Goal: Information Seeking & Learning: Learn about a topic

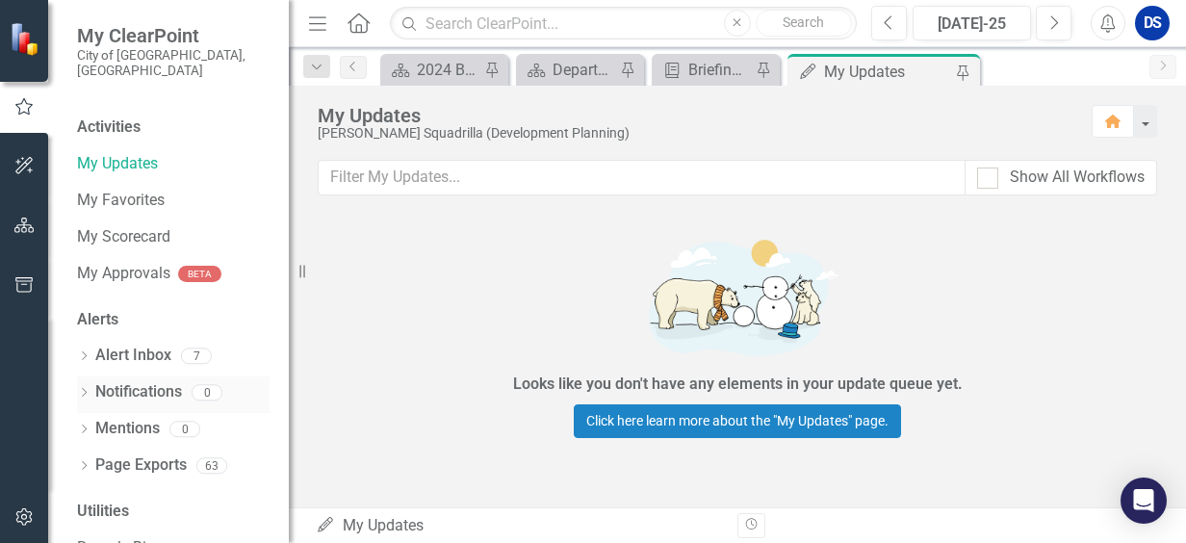
scroll to position [92, 0]
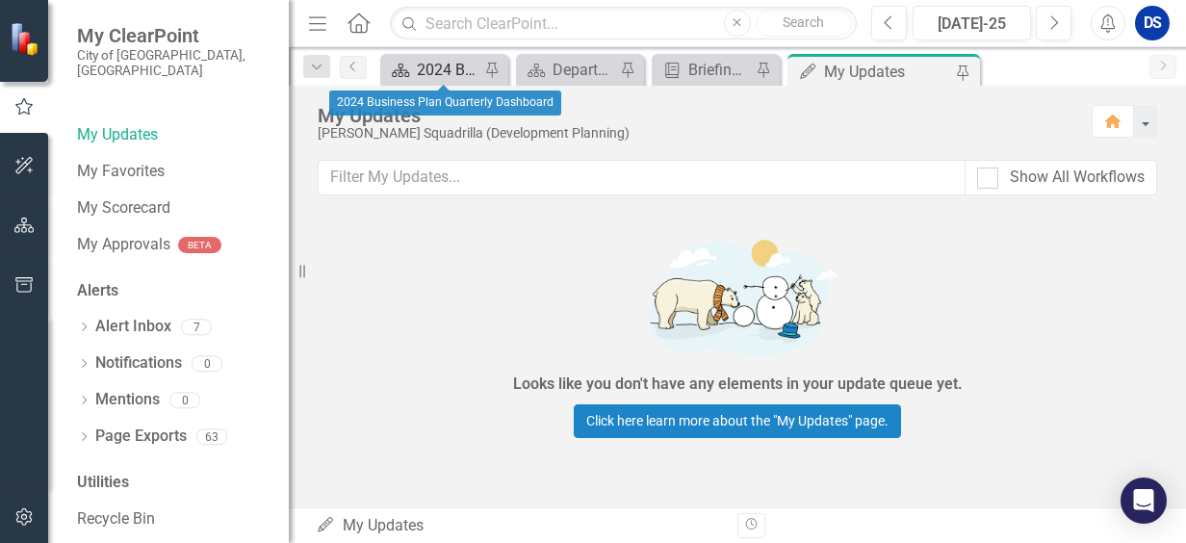
click at [458, 73] on div "2024 Business Plan Quarterly Dashboard" at bounding box center [448, 70] width 63 height 24
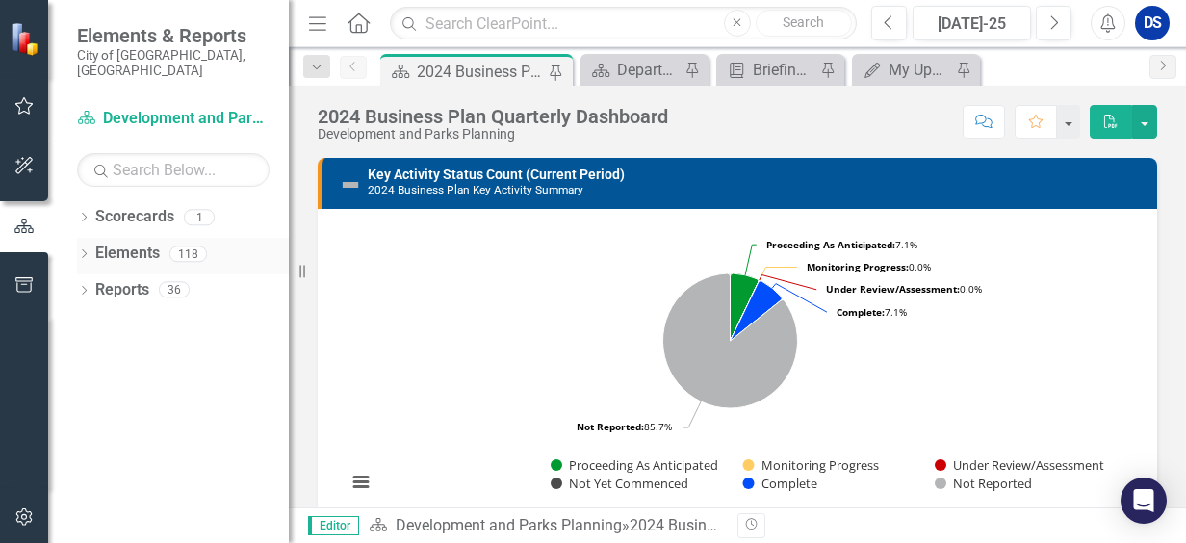
click at [133, 243] on link "Elements" at bounding box center [127, 254] width 65 height 22
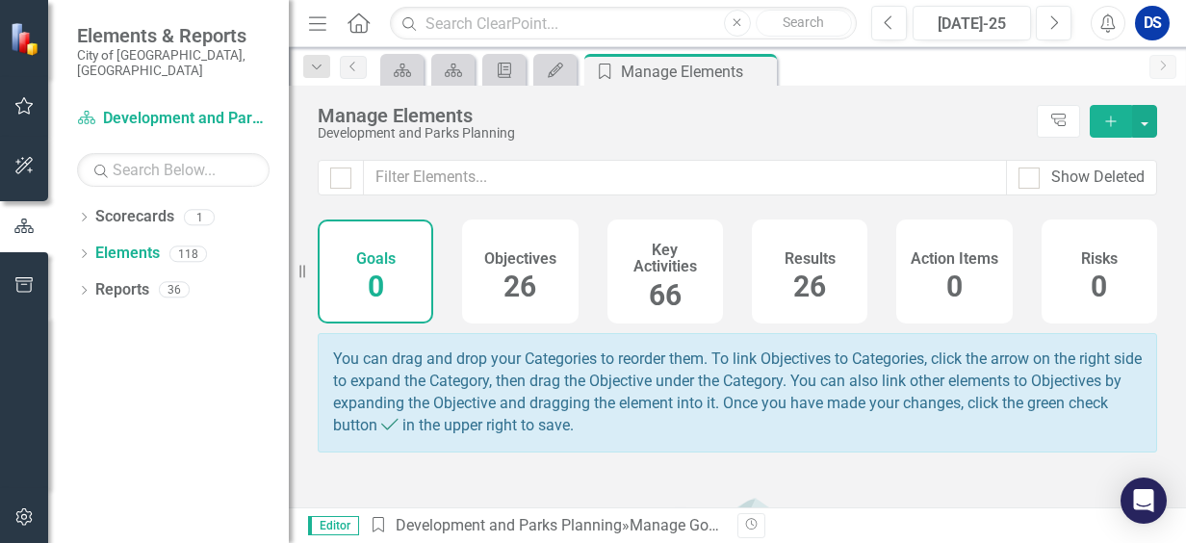
click at [535, 259] on h4 "Objectives" at bounding box center [520, 258] width 72 height 17
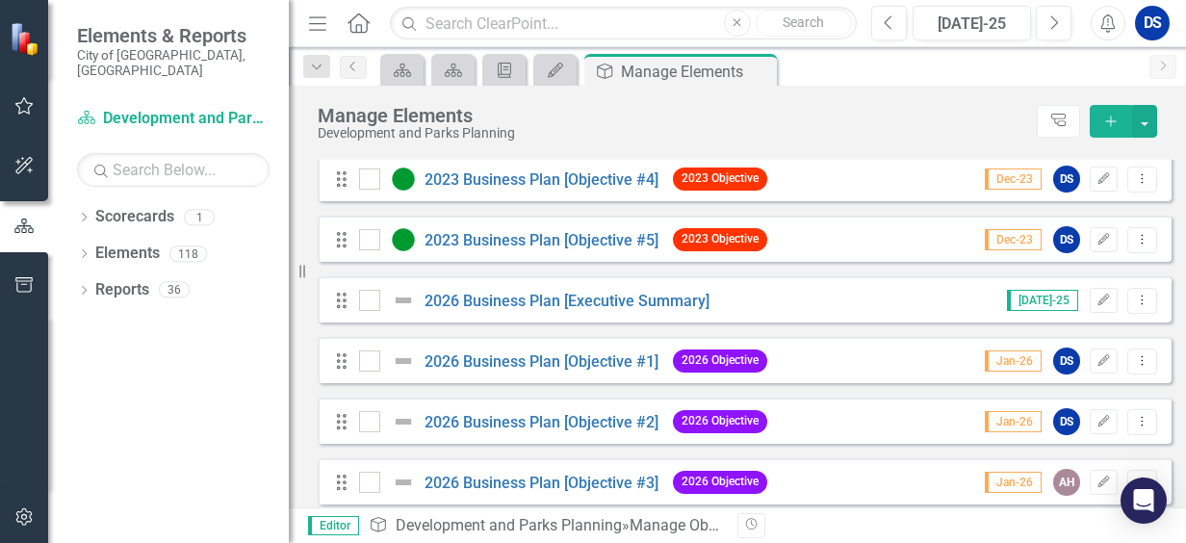
scroll to position [1252, 0]
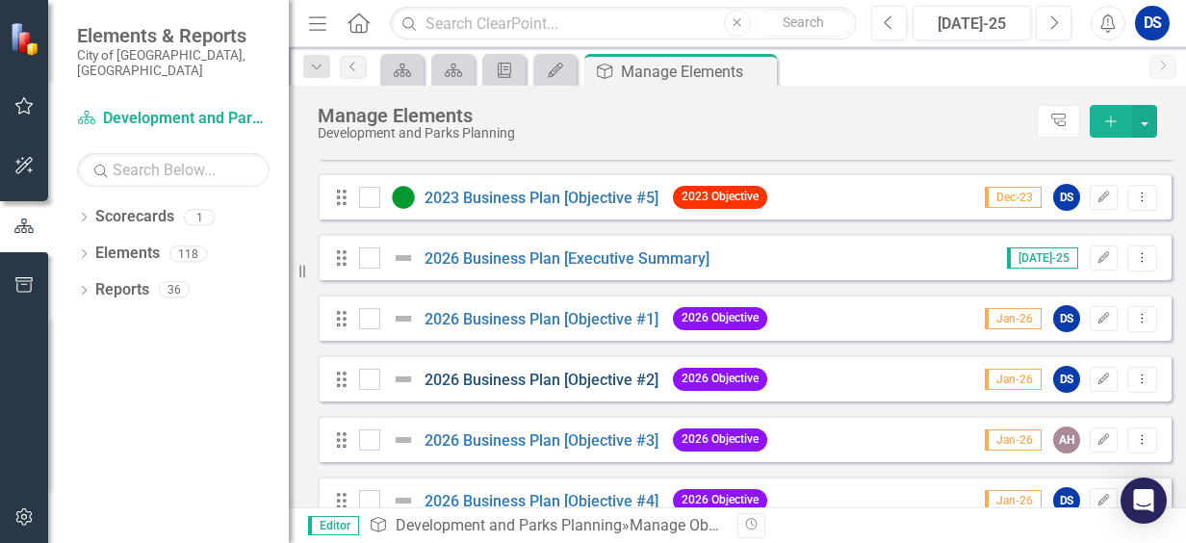
click at [570, 389] on "] "2026 Business Plan [Objective #2]" at bounding box center [542, 380] width 234 height 18
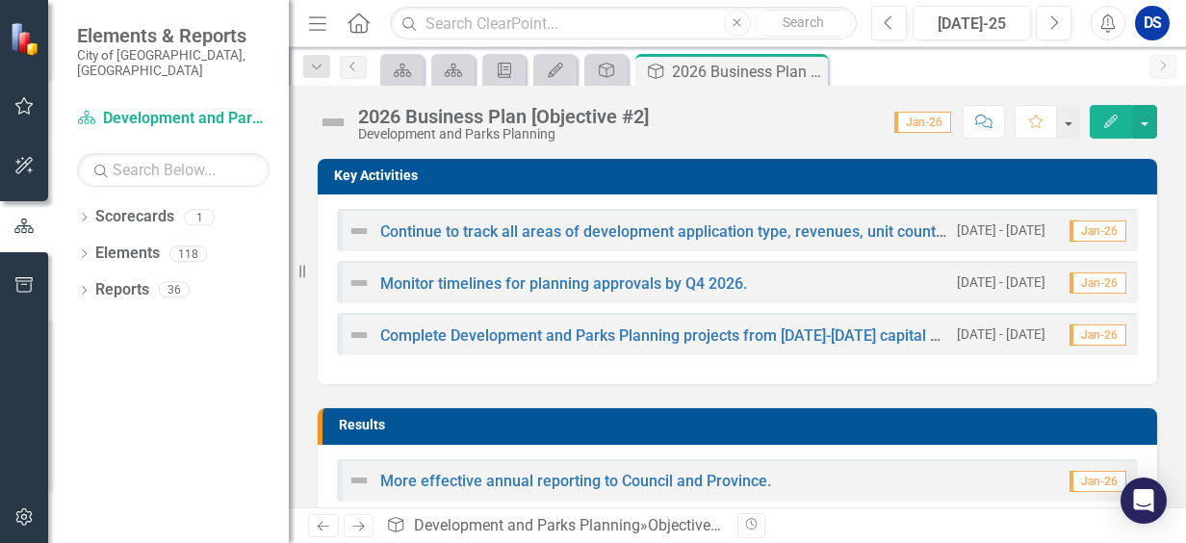
scroll to position [289, 0]
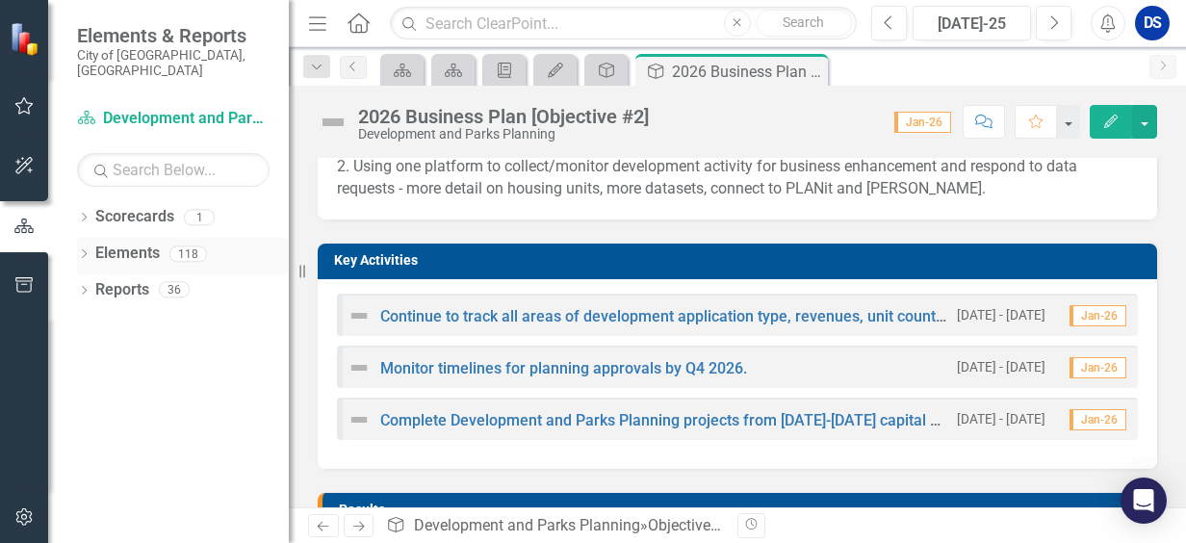
click at [130, 244] on link "Elements" at bounding box center [127, 254] width 65 height 22
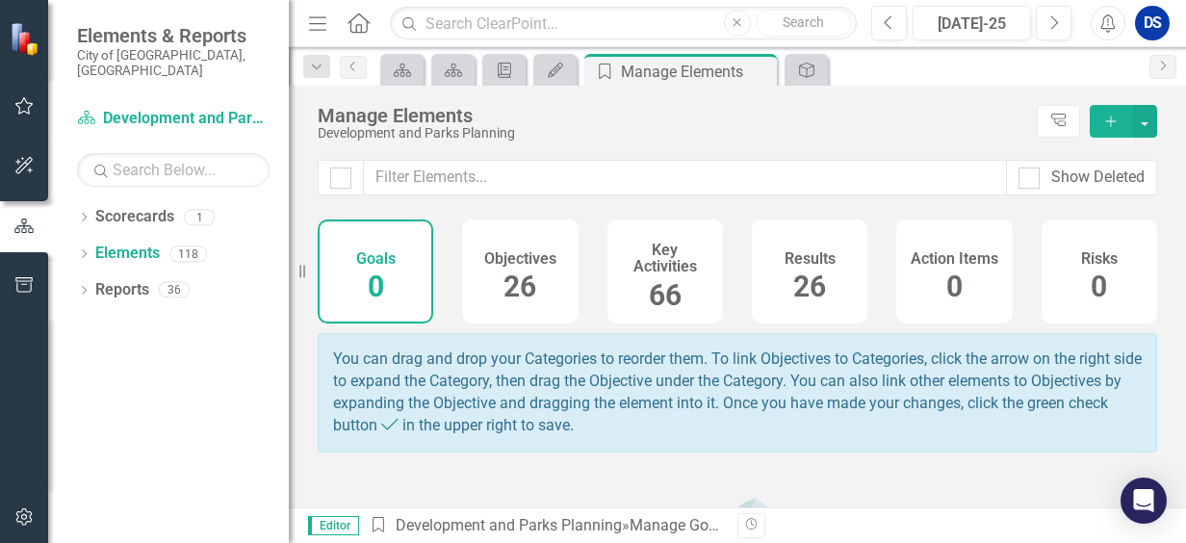
click at [481, 284] on div "Objectives 26" at bounding box center [520, 272] width 116 height 104
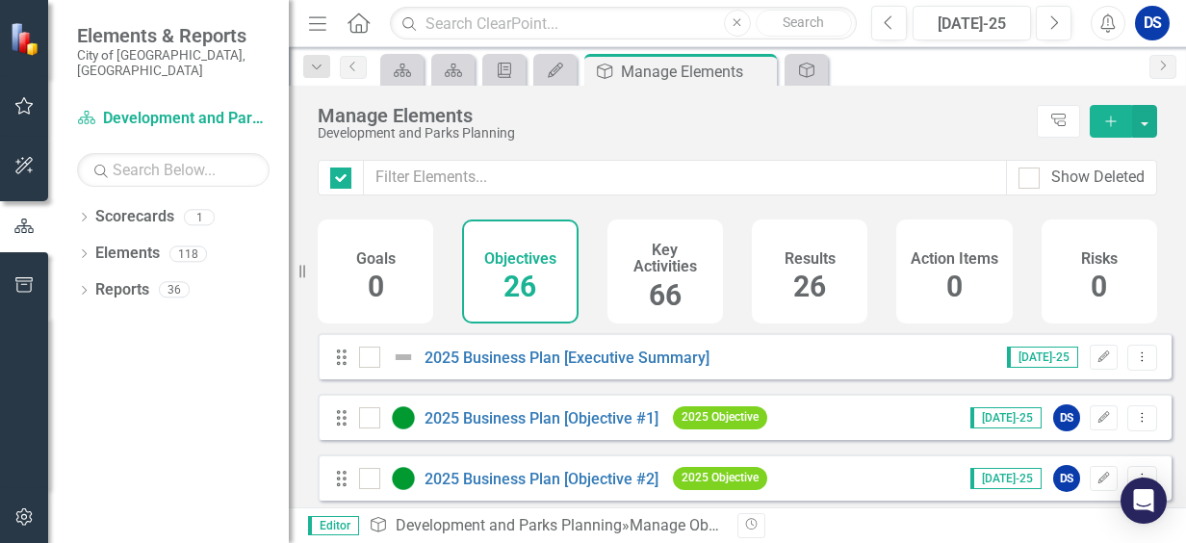
checkbox input "false"
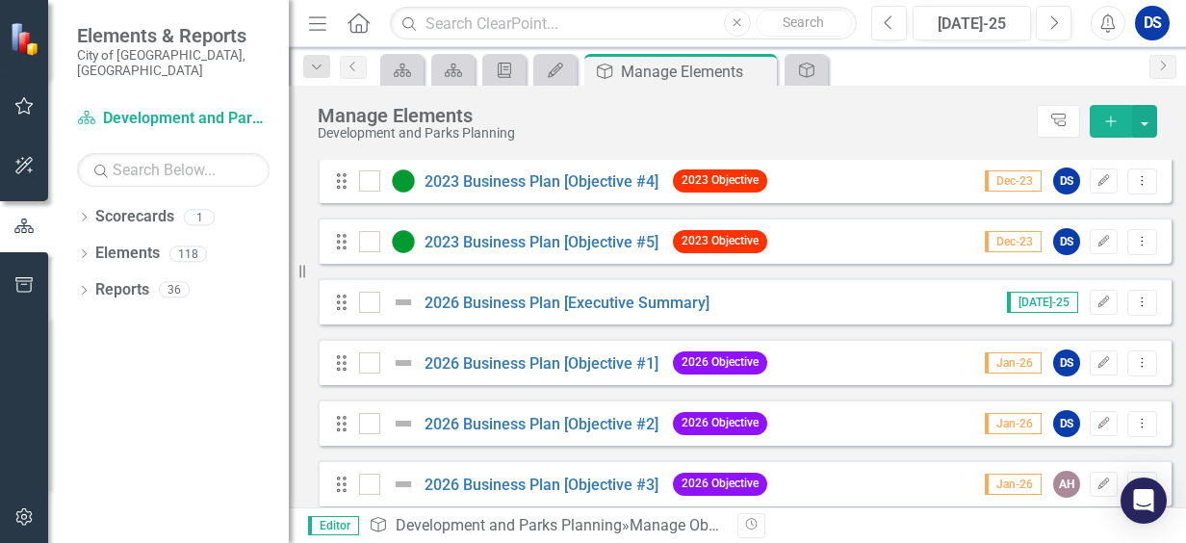
scroll to position [1252, 0]
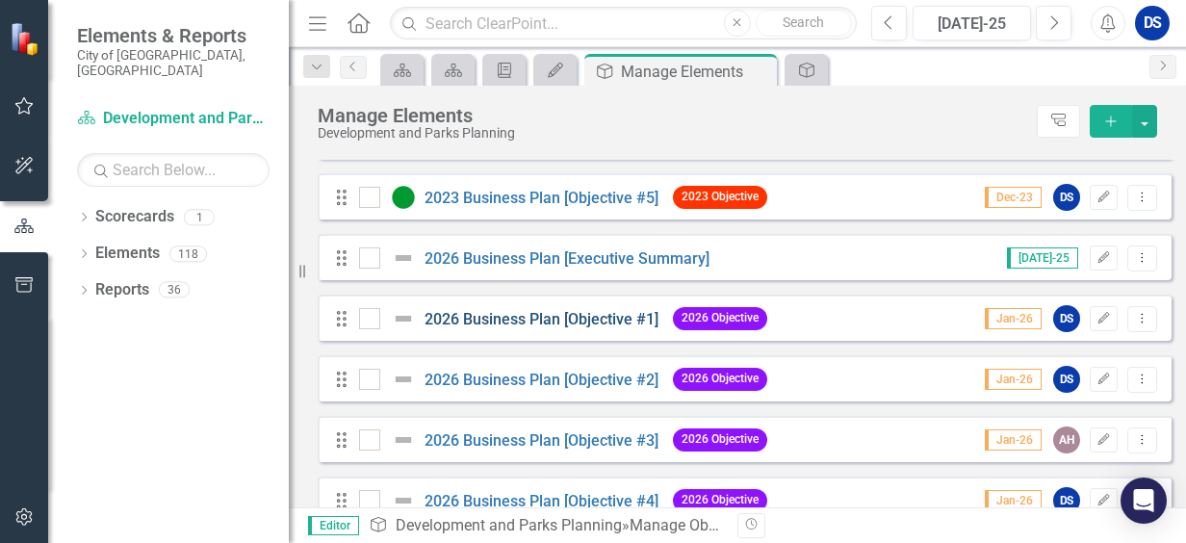
click at [614, 328] on link "2026 Business Plan [Objective #1]" at bounding box center [542, 319] width 234 height 18
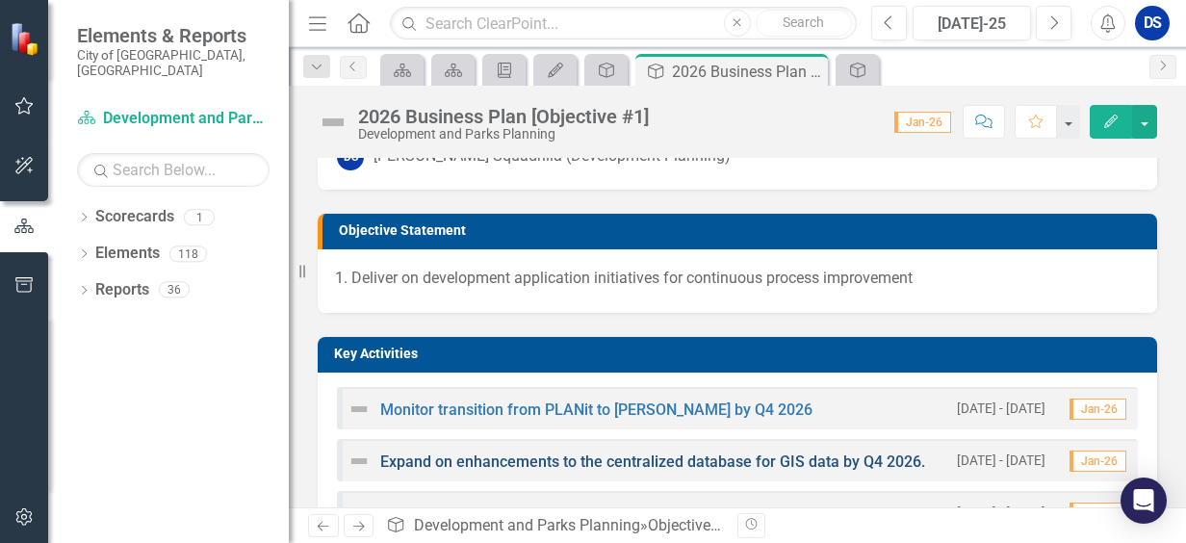
scroll to position [289, 0]
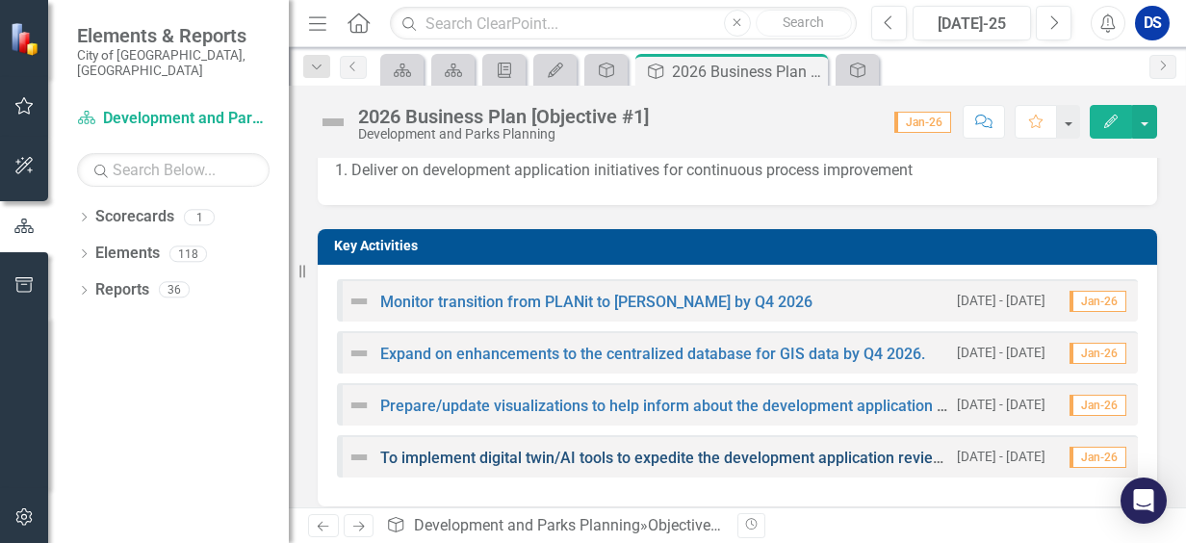
click at [711, 460] on link "To implement digital twin/AI tools to expedite the development application revi…" at bounding box center [691, 458] width 623 height 18
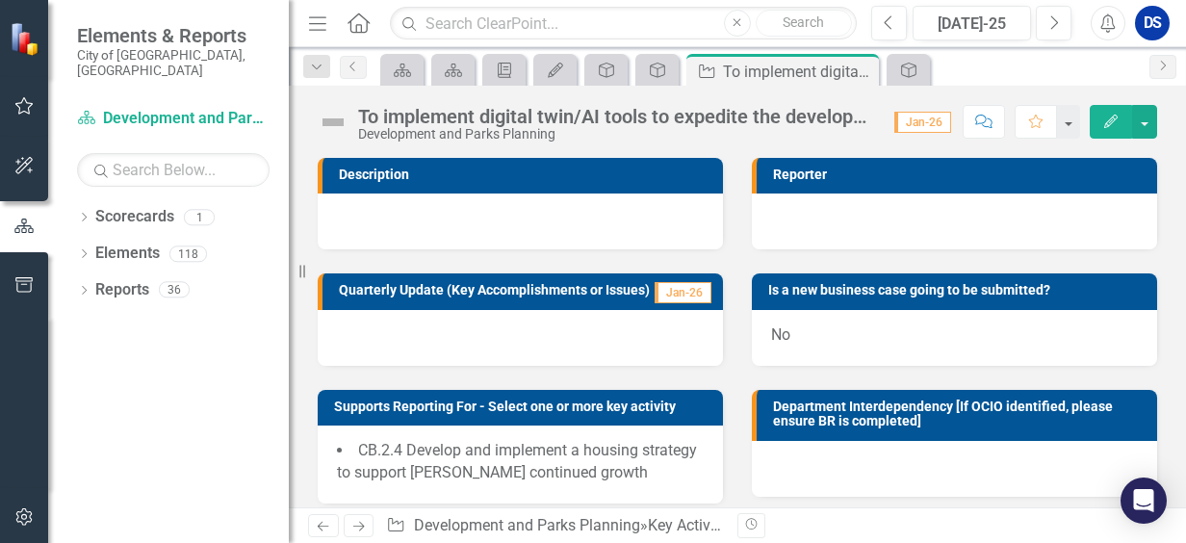
click at [820, 114] on div "To implement digital twin/AI tools to expedite the development application revi…" at bounding box center [616, 116] width 517 height 21
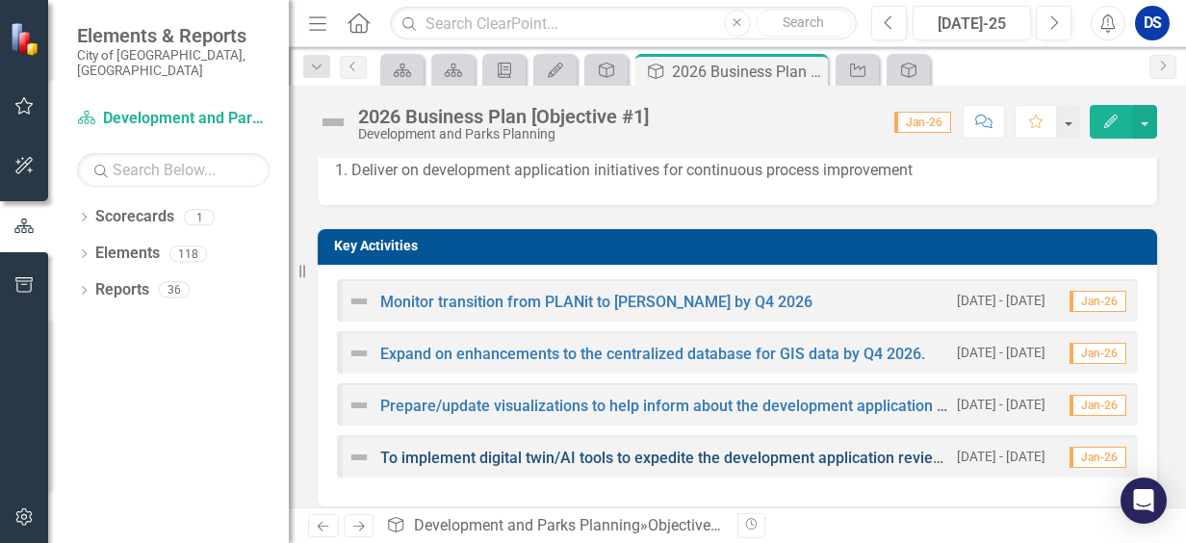
scroll to position [385, 0]
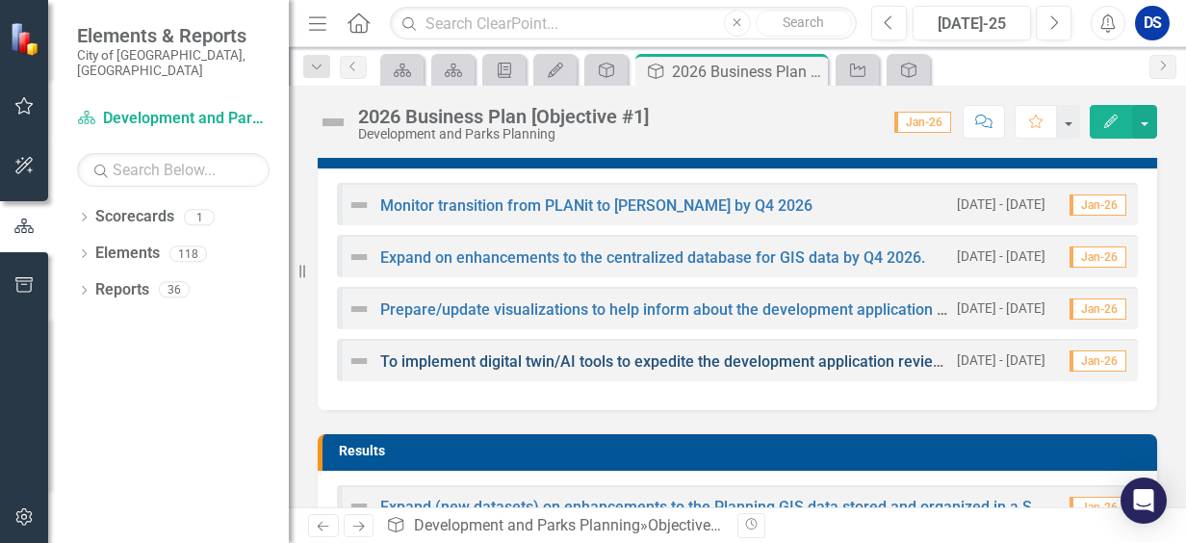
click at [800, 366] on link "To implement digital twin/AI tools to expedite the development application revi…" at bounding box center [691, 361] width 623 height 18
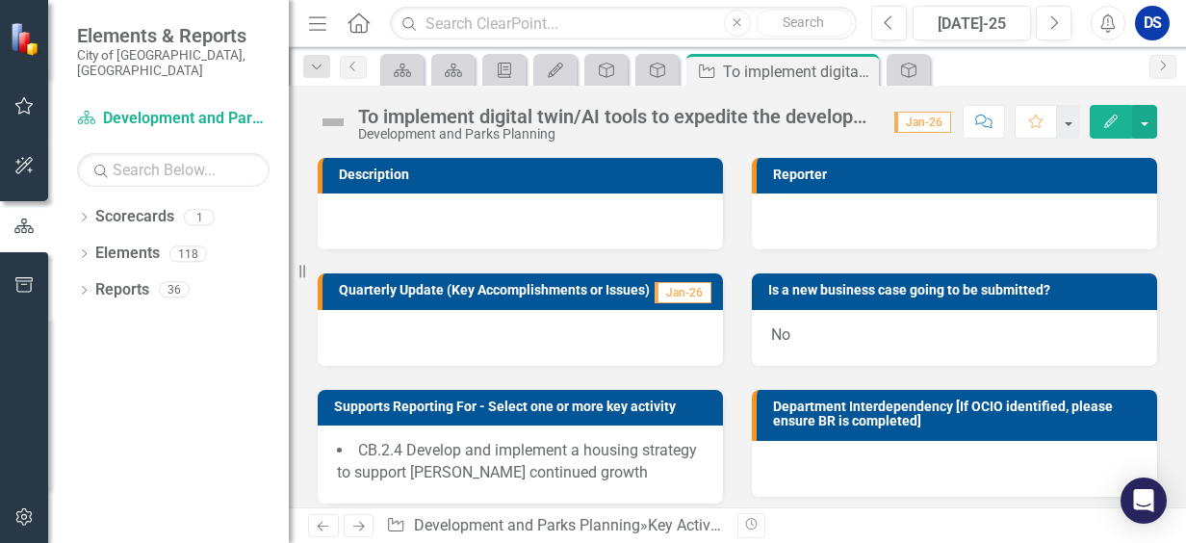
drag, startPoint x: 800, startPoint y: 366, endPoint x: 865, endPoint y: 119, distance: 254.8
click at [865, 119] on div "To implement digital twin/AI tools to expedite the development application revi…" at bounding box center [616, 116] width 517 height 21
click at [847, 118] on div "To implement digital twin/AI tools to expedite the development application revi…" at bounding box center [616, 116] width 517 height 21
click at [859, 71] on icon at bounding box center [861, 71] width 11 height 11
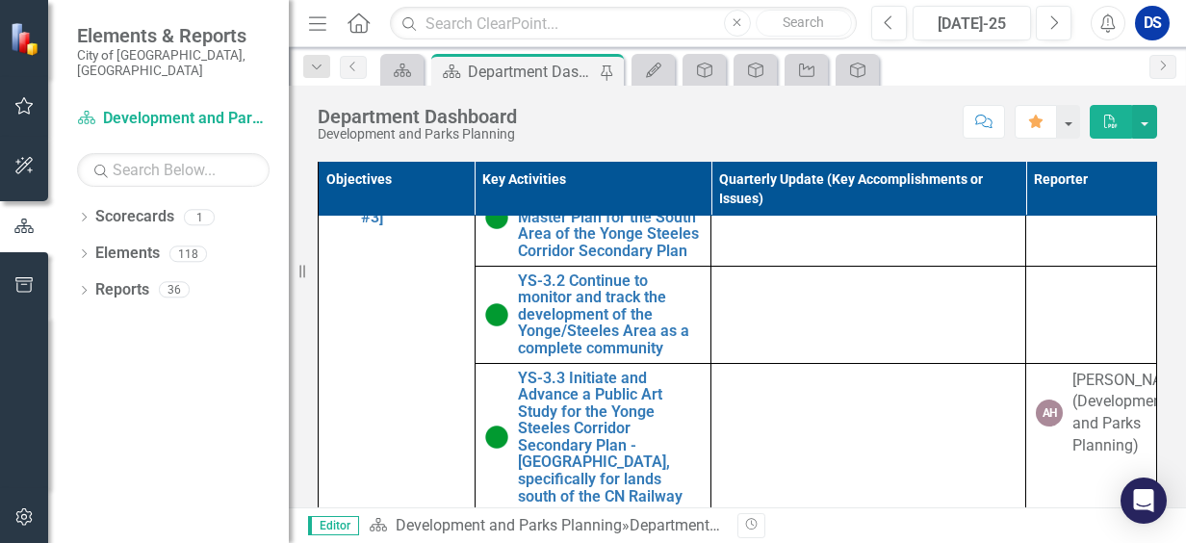
scroll to position [1637, 0]
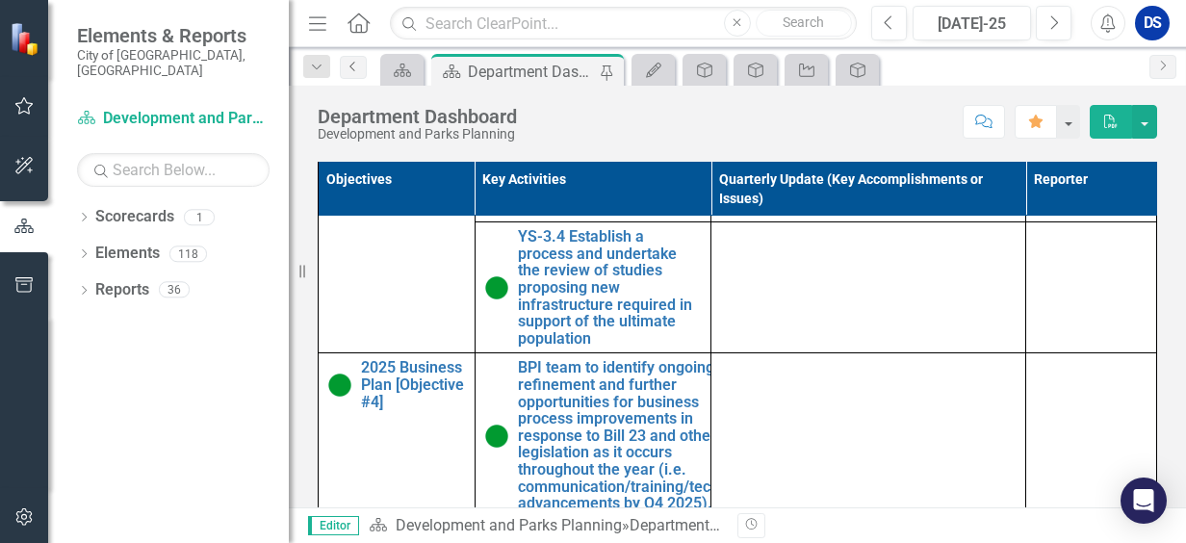
click at [354, 69] on icon "Previous" at bounding box center [353, 67] width 15 height 12
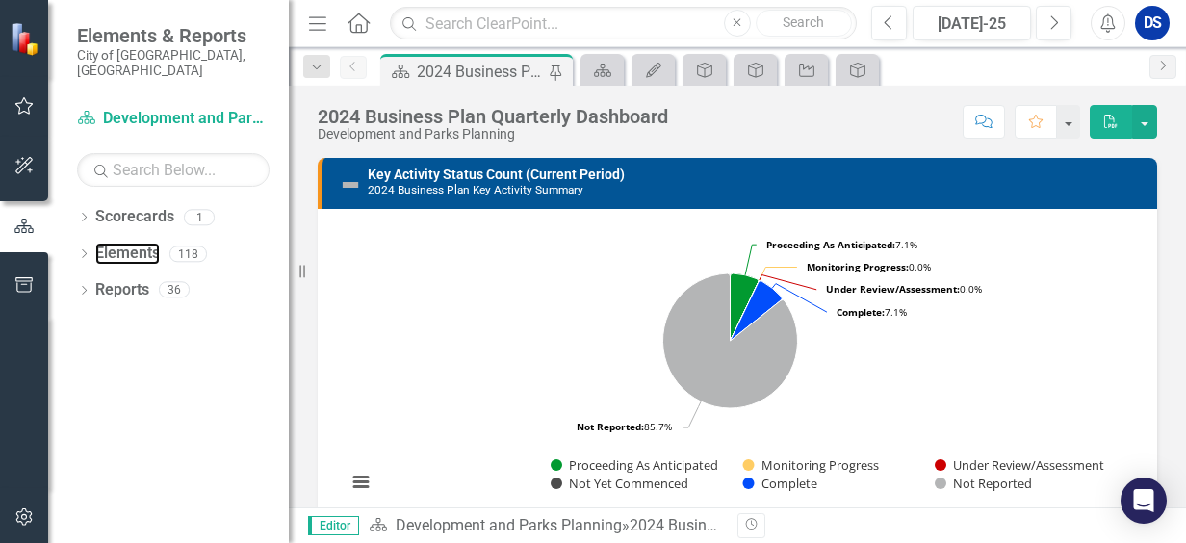
click at [136, 243] on link "Elements" at bounding box center [127, 254] width 65 height 22
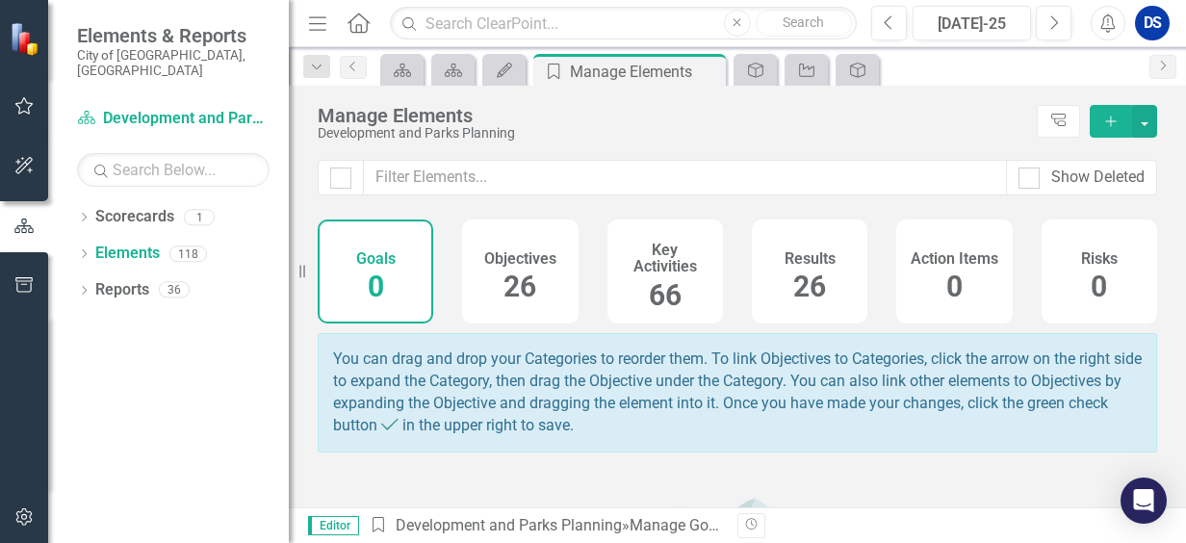
click at [530, 262] on h4 "Objectives" at bounding box center [520, 258] width 72 height 17
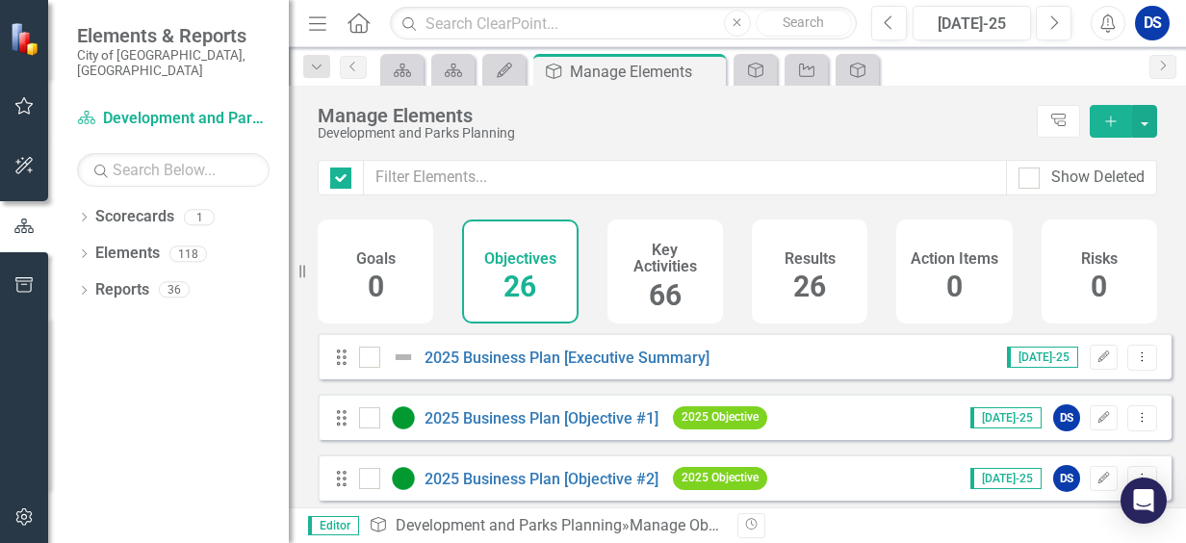
checkbox input "false"
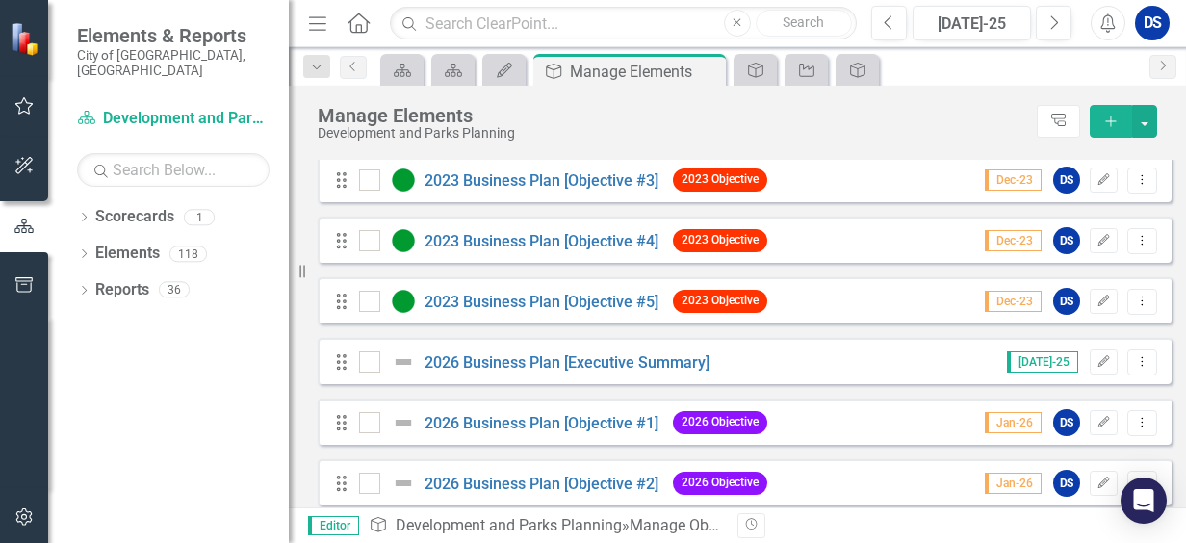
scroll to position [1252, 0]
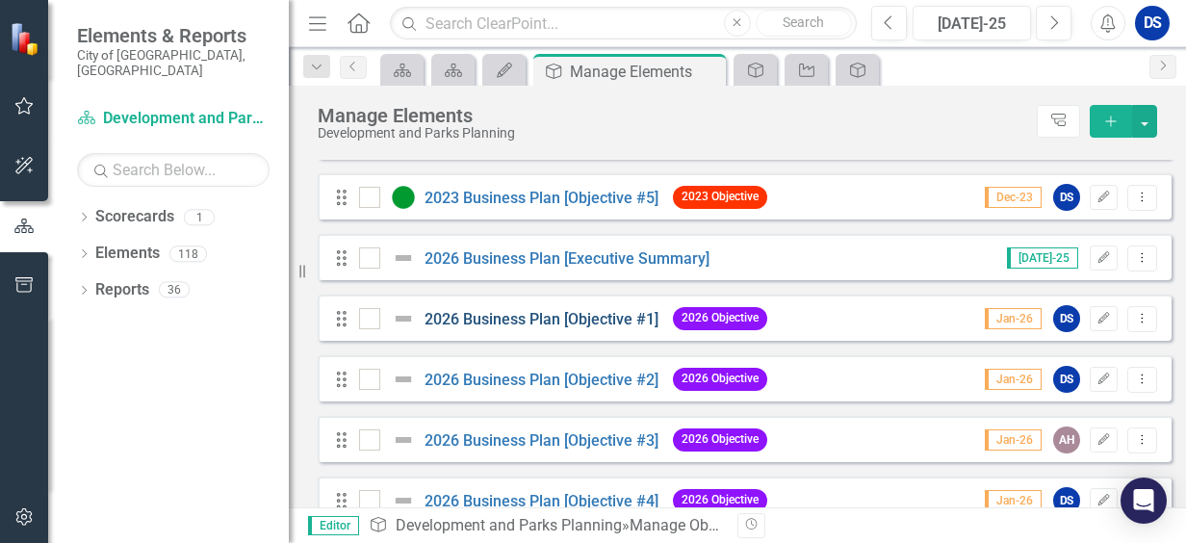
click at [595, 328] on link "2026 Business Plan [Objective #1]" at bounding box center [542, 319] width 234 height 18
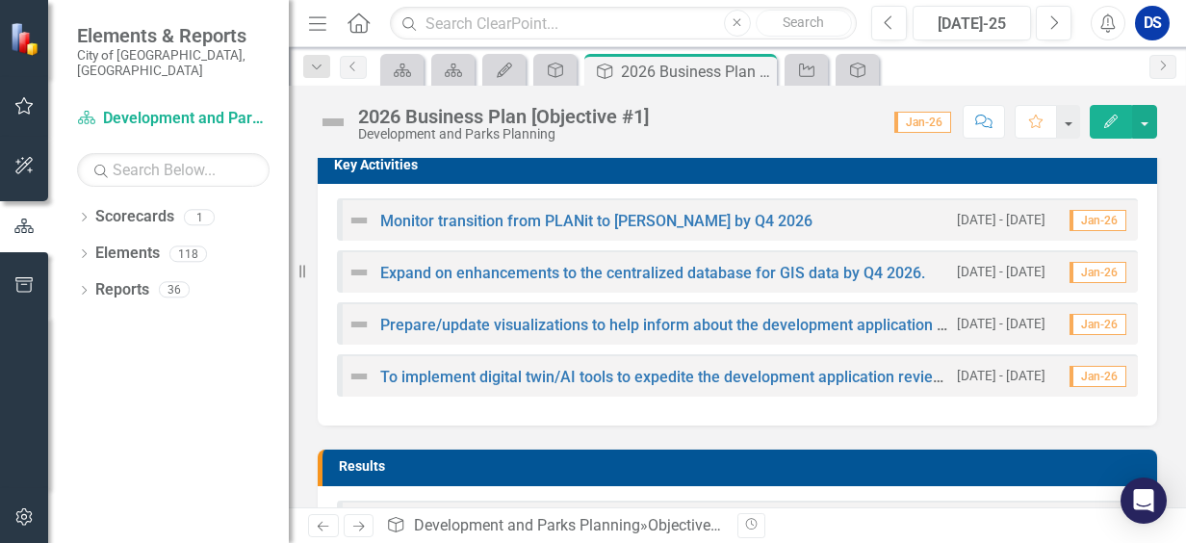
scroll to position [481, 0]
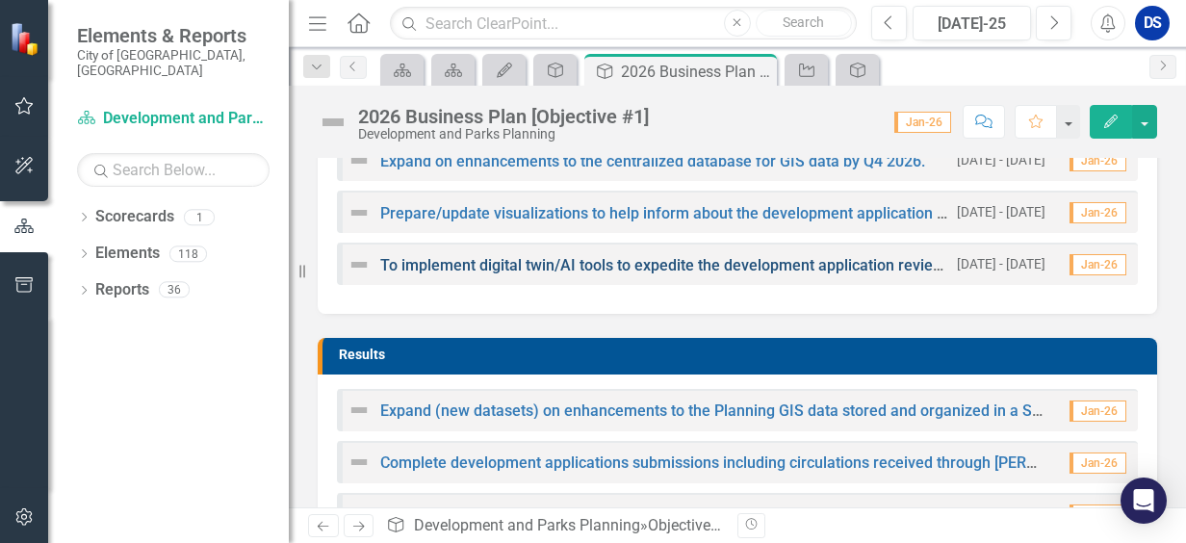
click at [902, 267] on link "To implement digital twin/AI tools to expedite the development application revi…" at bounding box center [691, 265] width 623 height 18
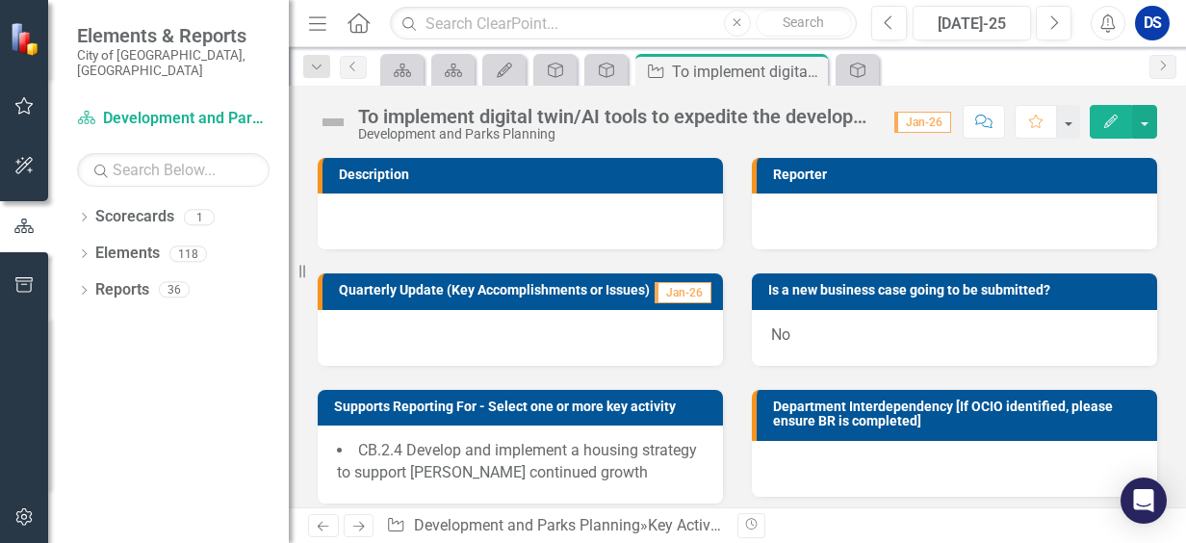
click at [863, 120] on div "To implement digital twin/AI tools to expedite the development application revi…" at bounding box center [616, 116] width 517 height 21
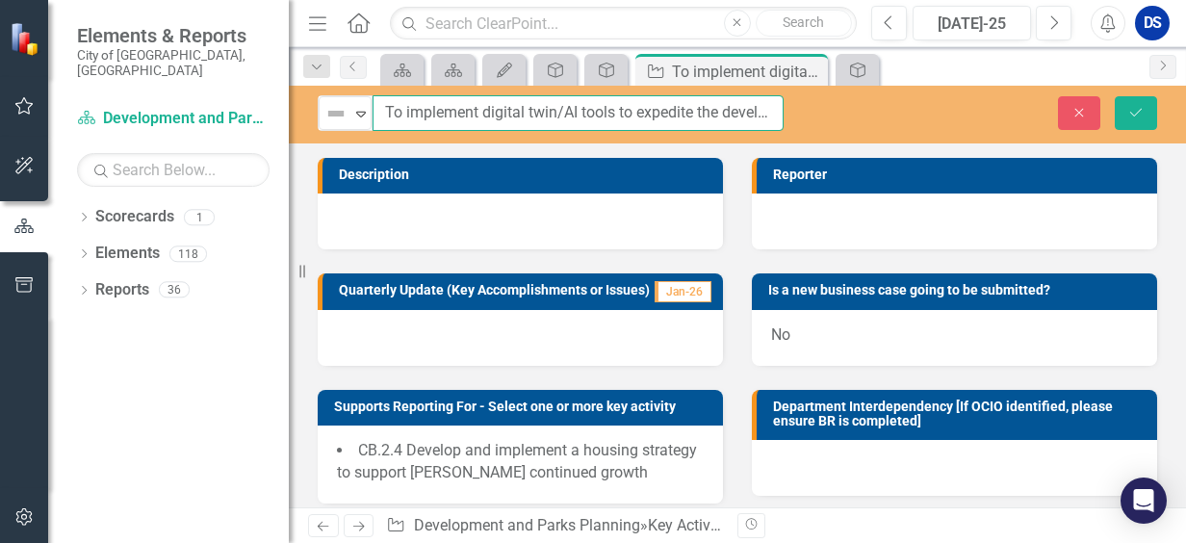
click at [772, 116] on input "To implement digital twin/AI tools to expedite the development application revi…" at bounding box center [578, 113] width 411 height 36
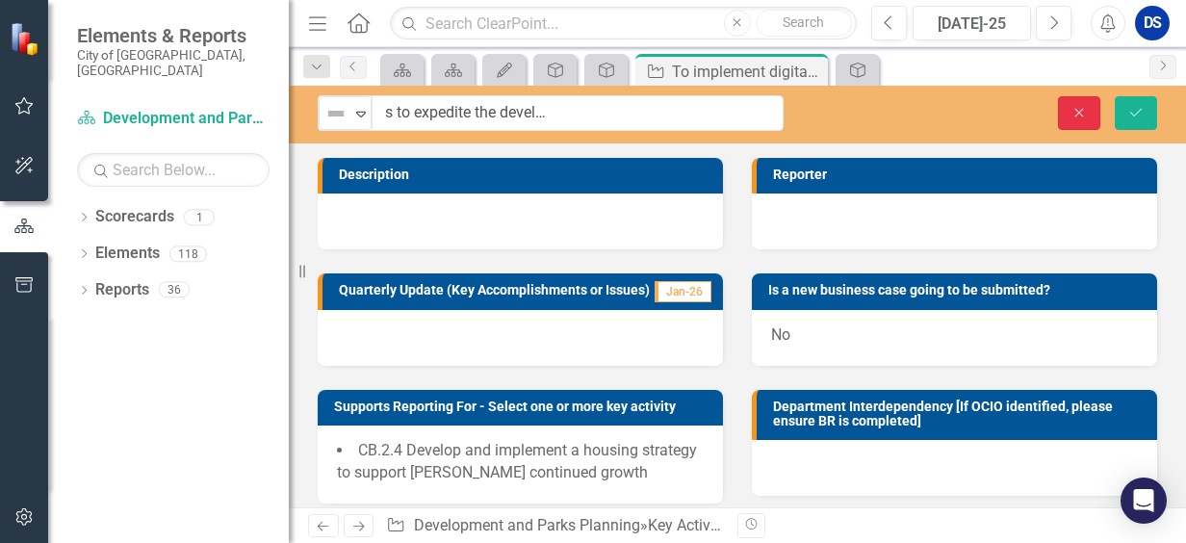
click at [1084, 115] on icon "Close" at bounding box center [1079, 112] width 17 height 13
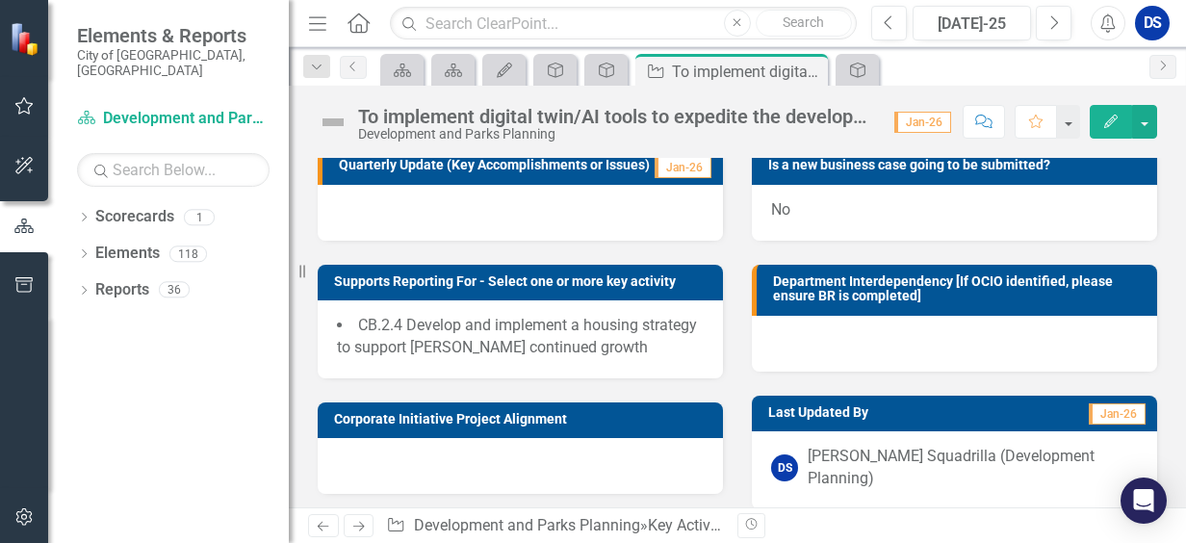
scroll to position [275, 0]
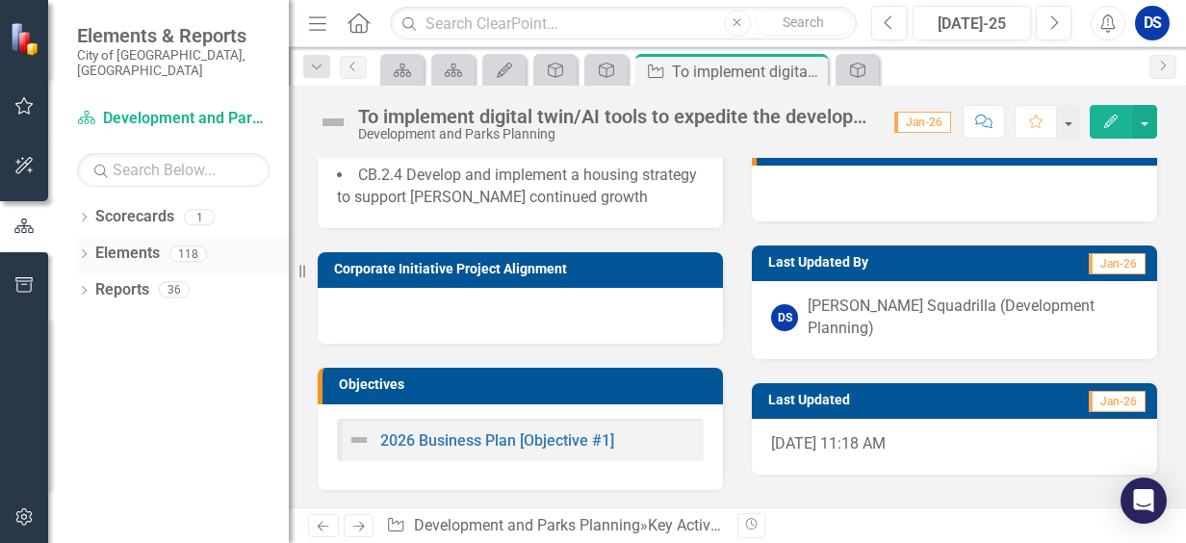
click at [132, 243] on link "Elements" at bounding box center [127, 254] width 65 height 22
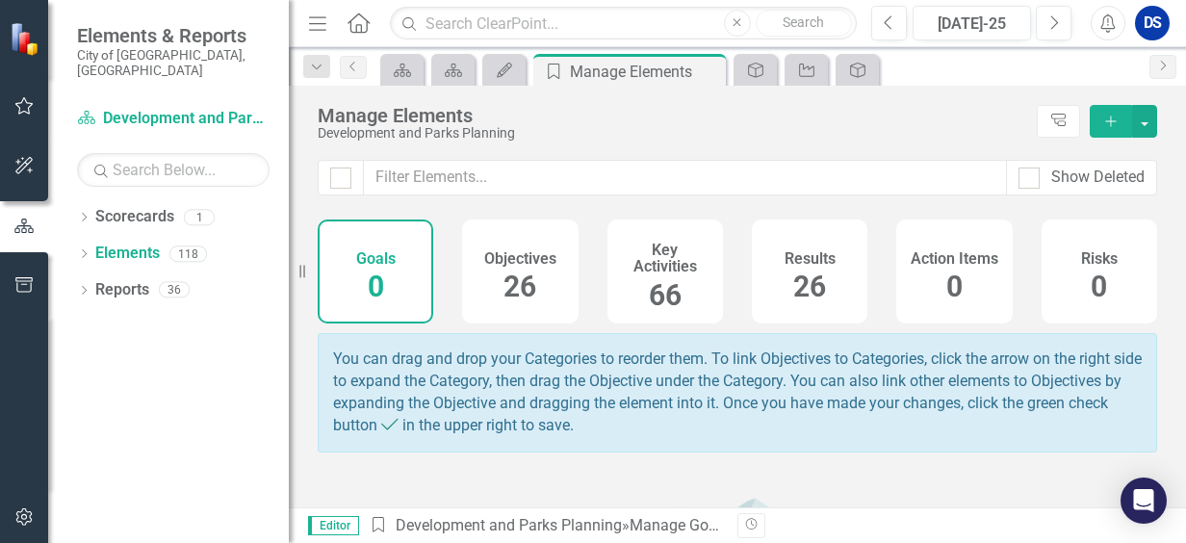
click at [493, 278] on div "Objectives 26" at bounding box center [520, 272] width 116 height 104
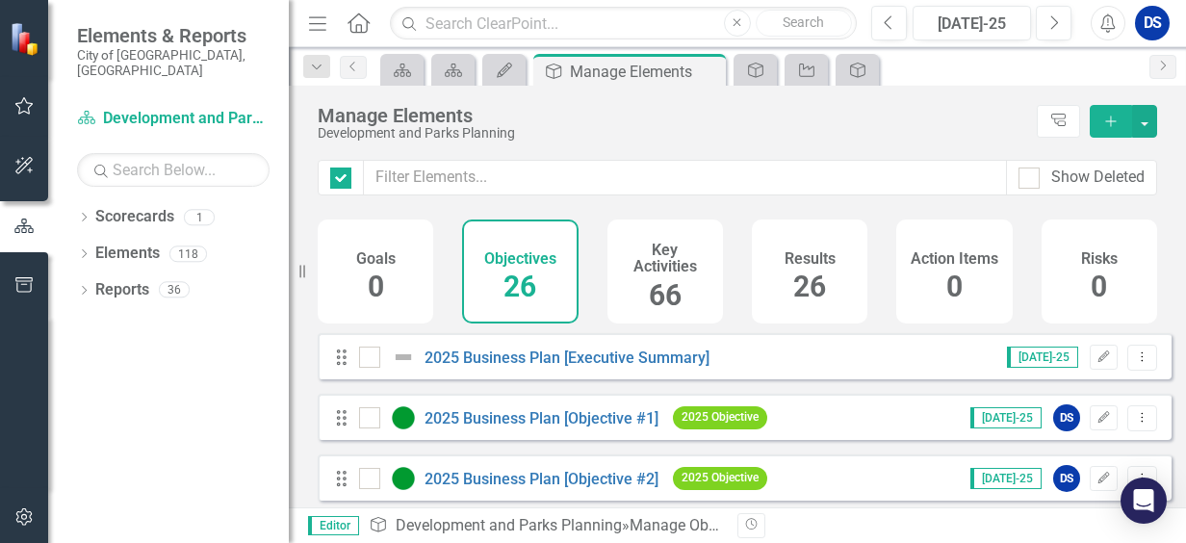
checkbox input "false"
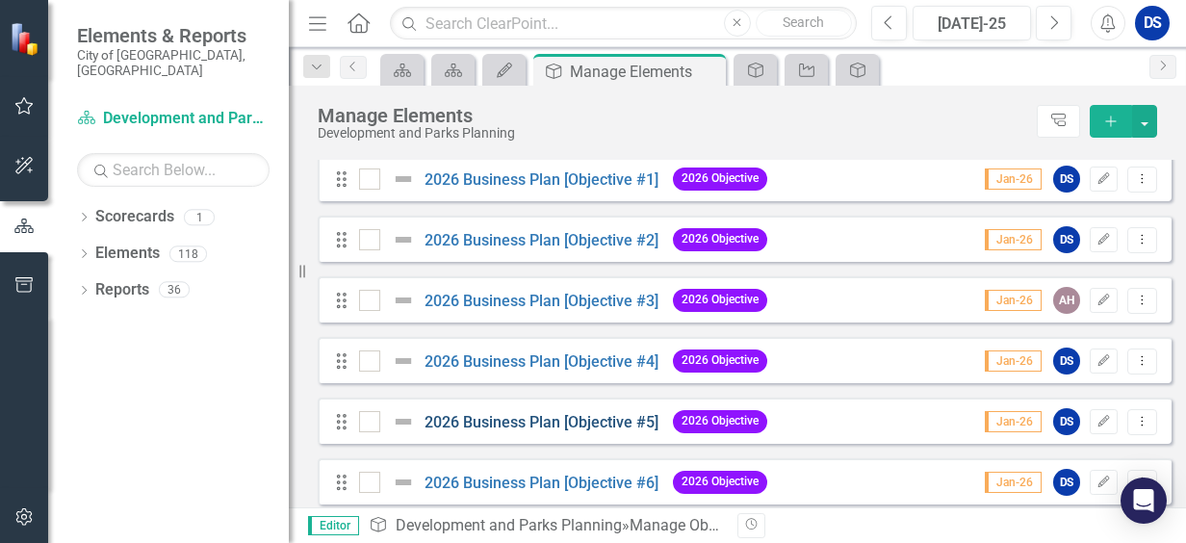
scroll to position [1415, 0]
